Goal: Task Accomplishment & Management: Manage account settings

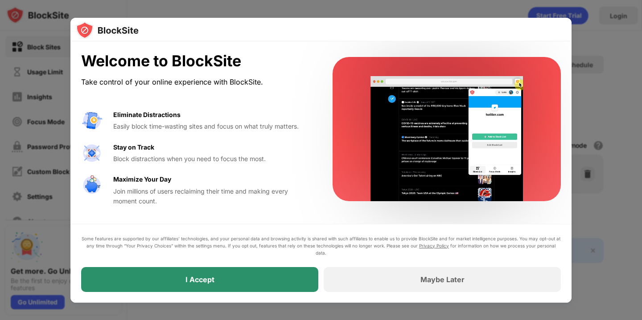
click at [241, 276] on div "I Accept" at bounding box center [199, 279] width 237 height 25
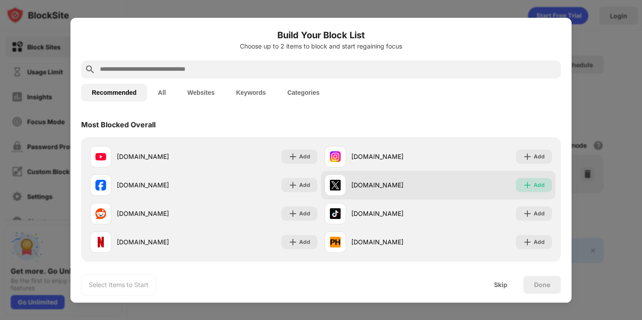
click at [537, 184] on div "Add" at bounding box center [538, 185] width 11 height 9
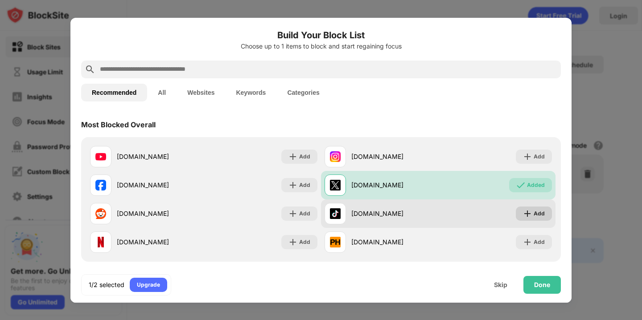
click at [530, 214] on img at bounding box center [527, 213] width 9 height 9
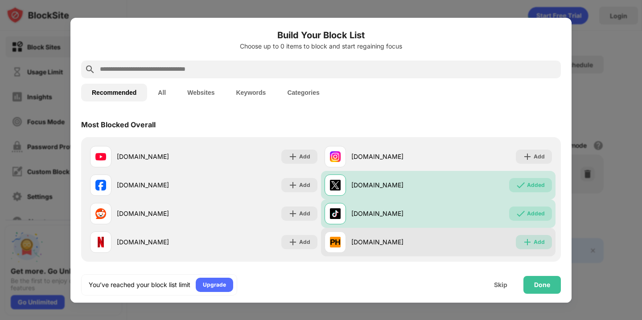
click at [535, 246] on div "Add" at bounding box center [538, 242] width 11 height 9
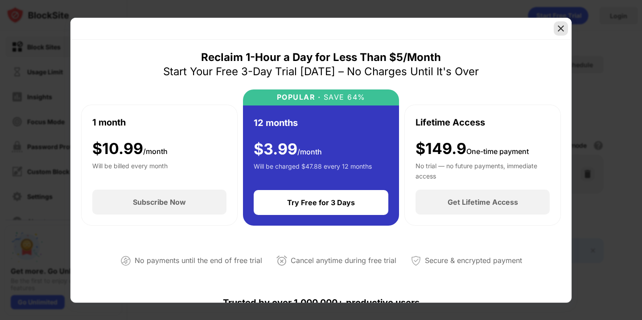
click at [562, 28] on img at bounding box center [560, 28] width 9 height 9
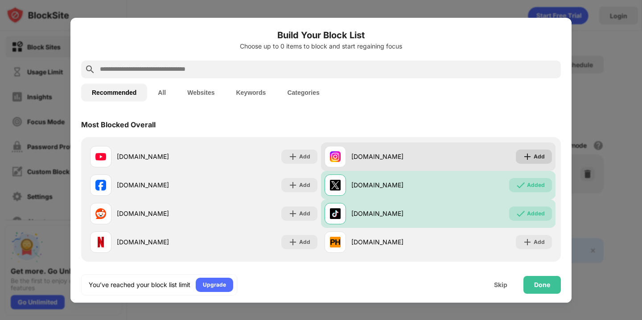
click at [529, 156] on img at bounding box center [527, 156] width 9 height 9
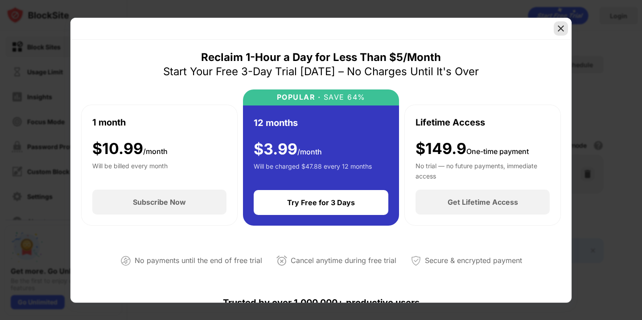
click at [557, 28] on img at bounding box center [560, 28] width 9 height 9
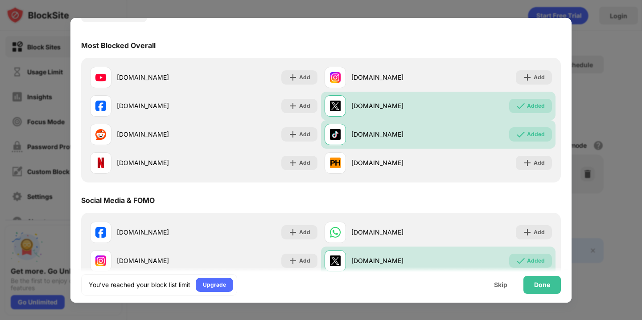
scroll to position [57, 0]
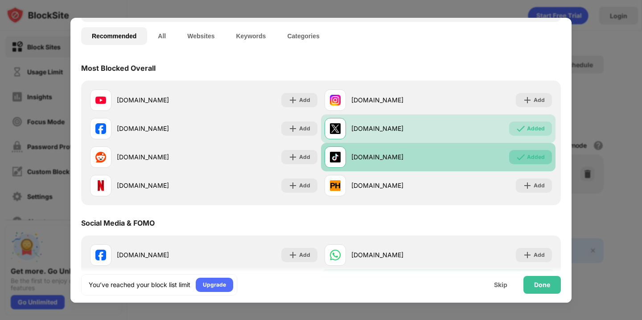
click at [525, 159] on img at bounding box center [520, 157] width 9 height 9
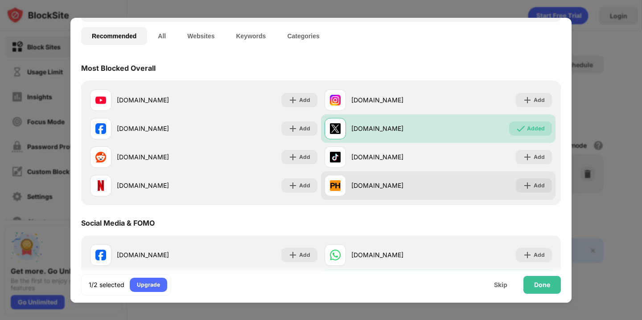
click at [531, 179] on div "Add" at bounding box center [534, 186] width 36 height 14
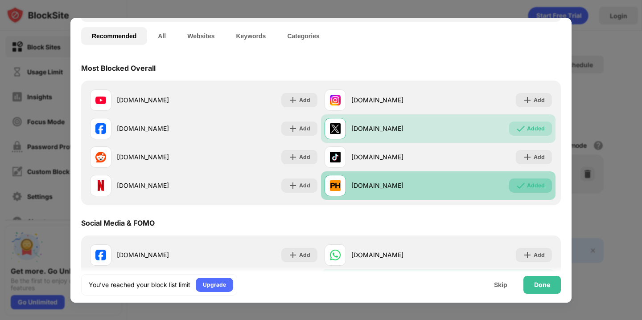
click at [535, 185] on div "Added" at bounding box center [536, 185] width 18 height 9
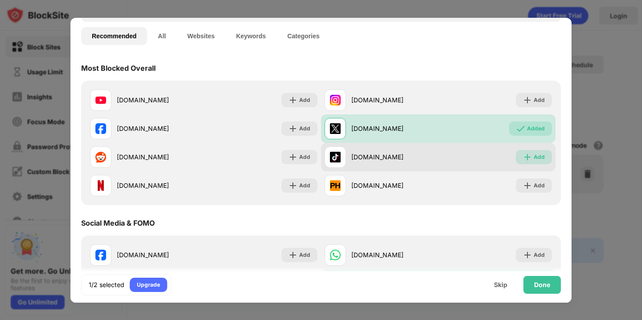
click at [535, 154] on div "Add" at bounding box center [538, 157] width 11 height 9
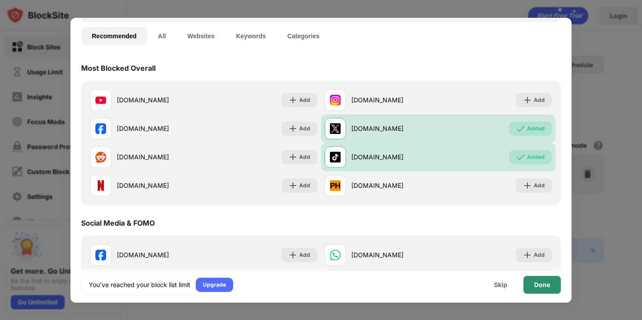
click at [550, 280] on div "Done" at bounding box center [541, 285] width 37 height 18
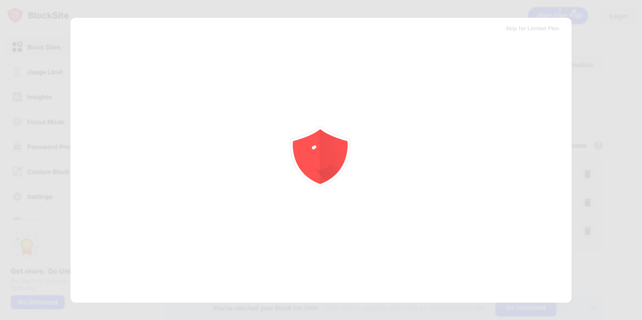
scroll to position [0, 0]
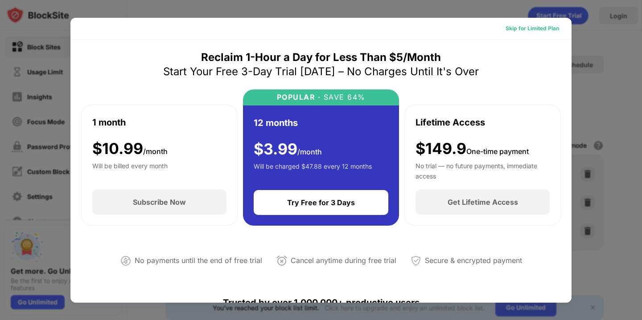
click at [514, 28] on div "Skip for Limited Plan" at bounding box center [531, 28] width 53 height 9
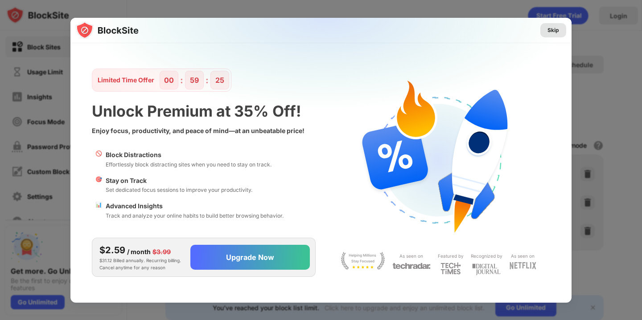
click at [545, 31] on div "Skip" at bounding box center [553, 30] width 26 height 14
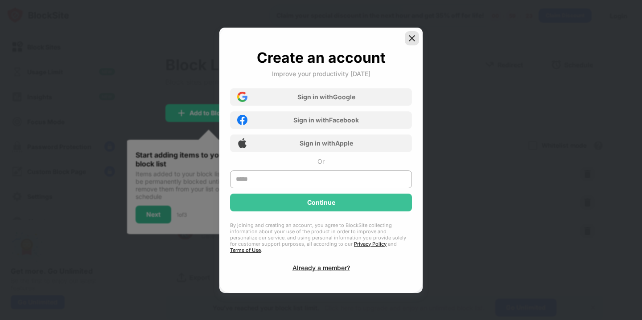
click at [409, 40] on img at bounding box center [411, 38] width 9 height 9
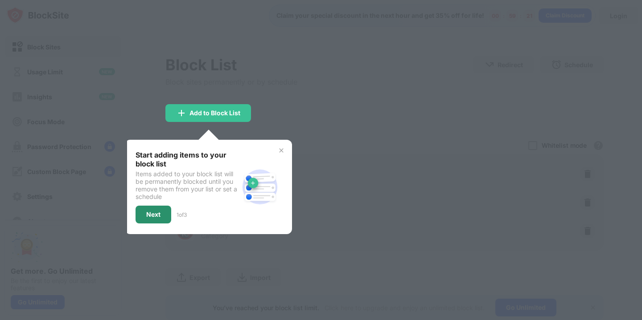
click at [152, 211] on div "Next" at bounding box center [153, 214] width 14 height 7
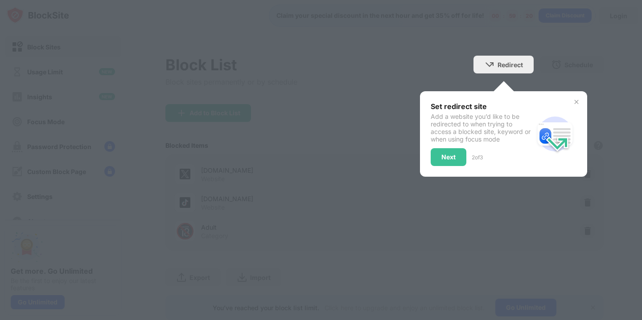
click at [418, 183] on div at bounding box center [321, 160] width 642 height 320
click at [464, 155] on div "Next" at bounding box center [448, 157] width 36 height 18
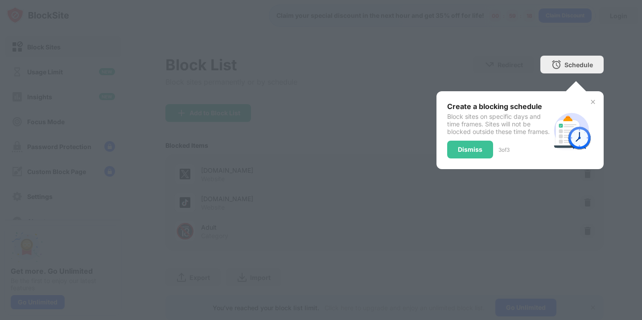
click at [463, 153] on div "Dismiss" at bounding box center [470, 149] width 25 height 7
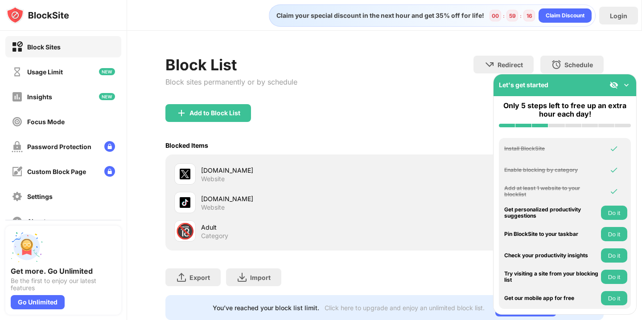
click at [624, 86] on img at bounding box center [626, 85] width 9 height 9
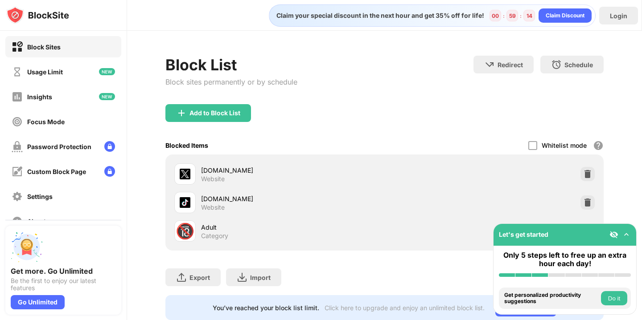
scroll to position [25, 0]
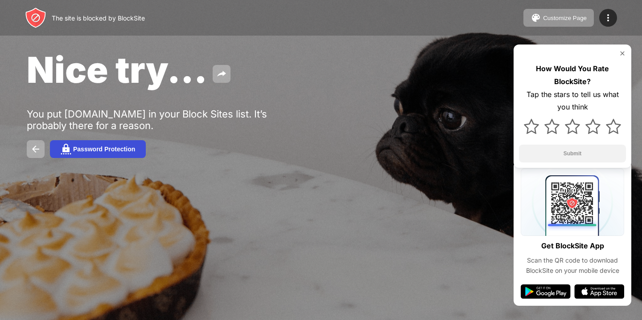
click at [136, 156] on button "Password Protection" at bounding box center [98, 149] width 96 height 18
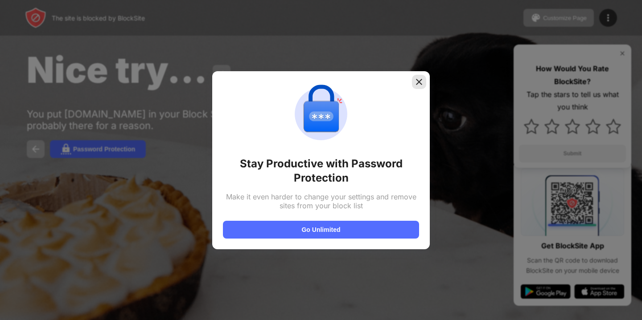
click at [420, 82] on img at bounding box center [418, 82] width 9 height 9
